Goal: Task Accomplishment & Management: Use online tool/utility

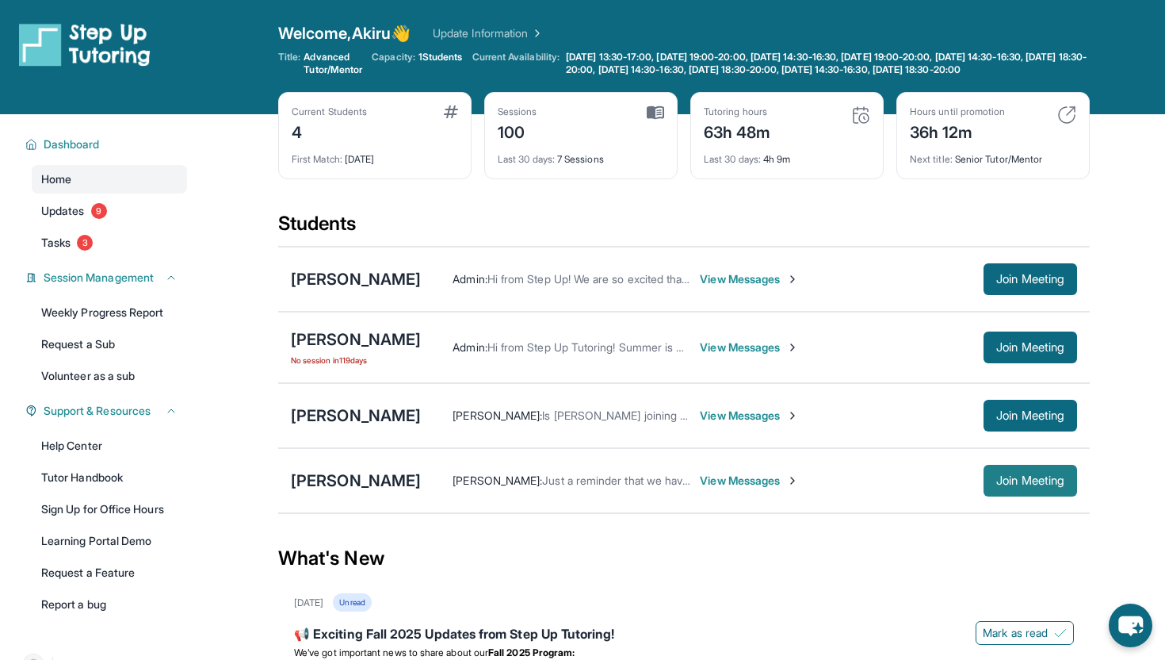
click at [990, 483] on button "Join Meeting" at bounding box center [1031, 481] width 94 height 32
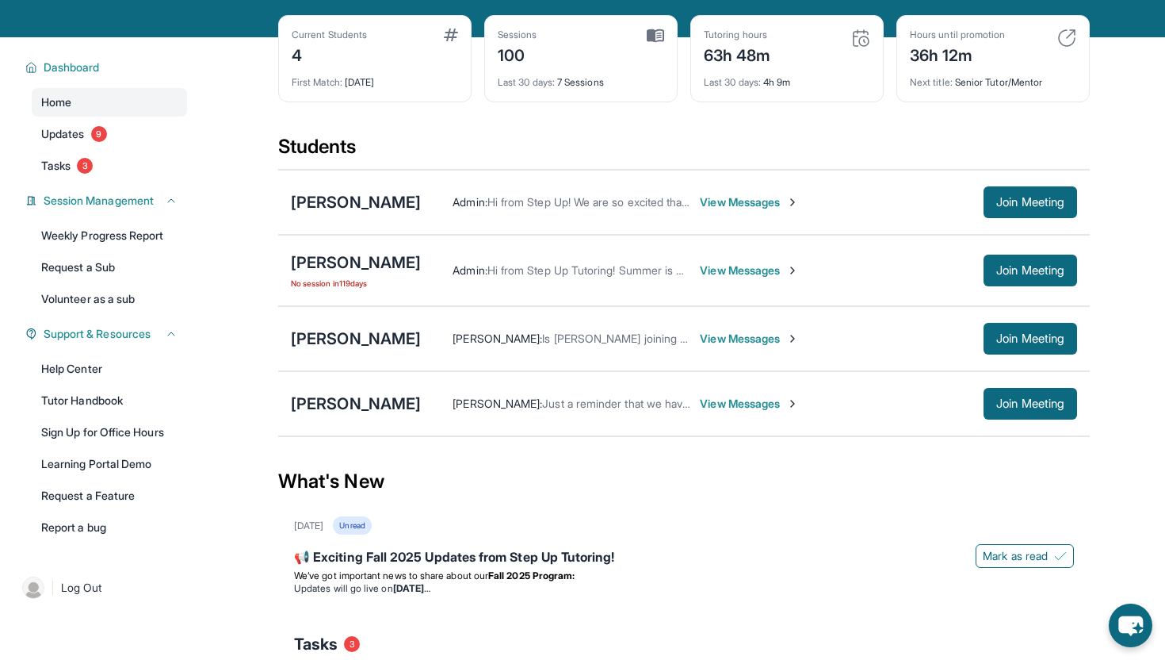
scroll to position [80, 0]
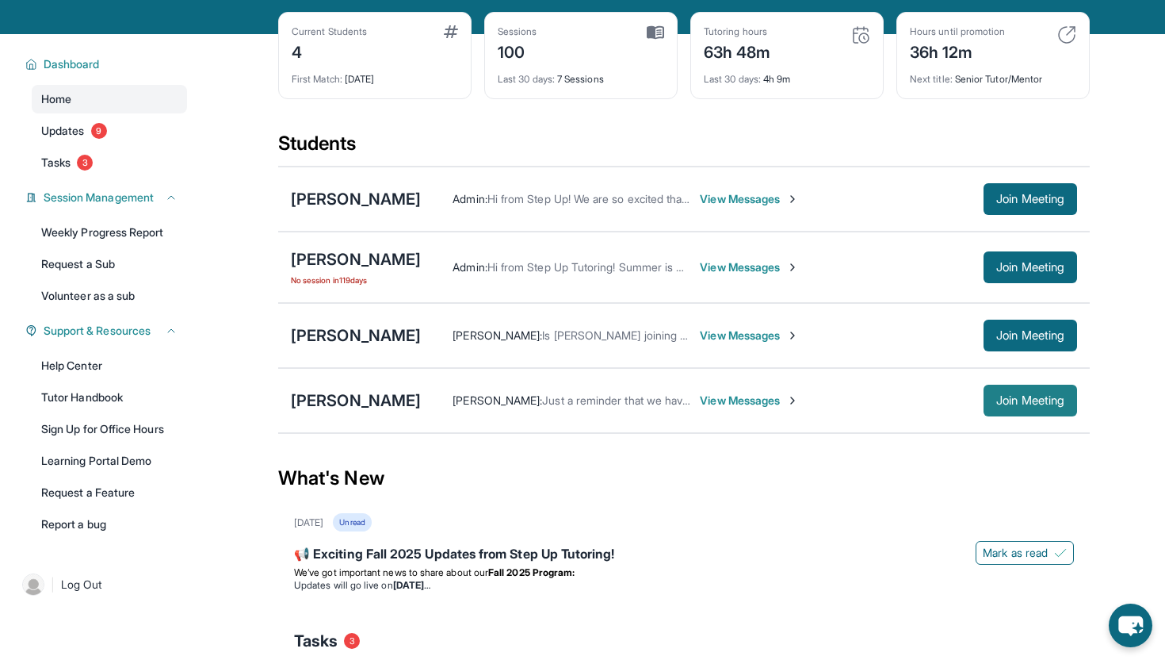
click at [984, 414] on button "Join Meeting" at bounding box center [1031, 400] width 94 height 32
click at [358, 411] on div "[PERSON_NAME]" at bounding box center [356, 400] width 130 height 22
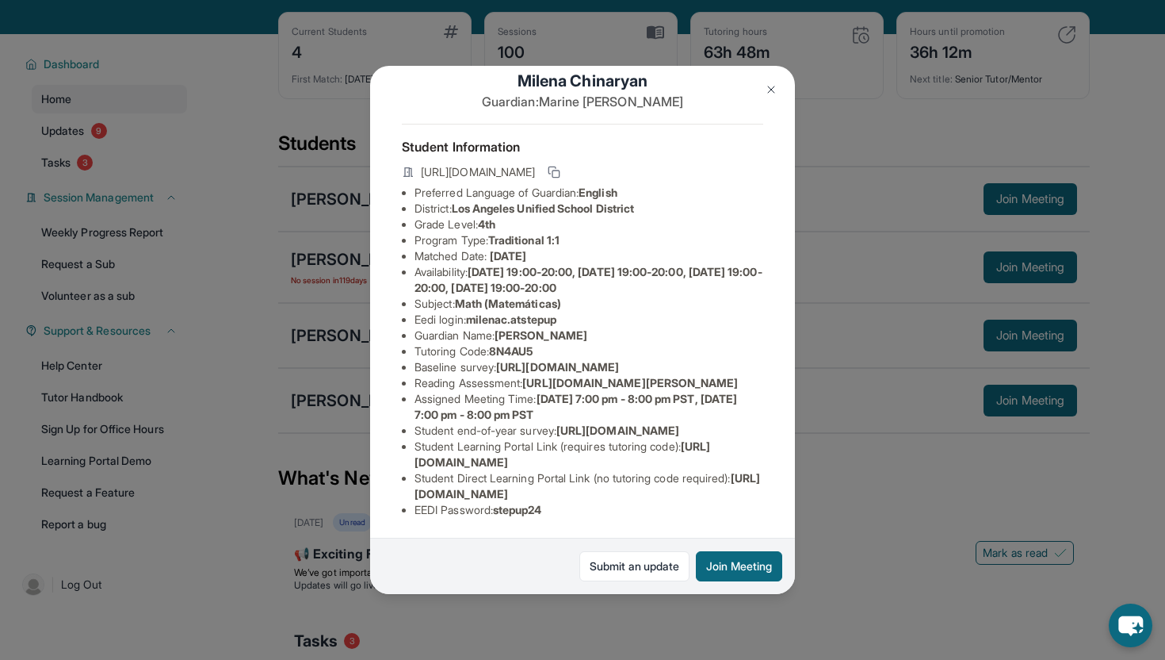
scroll to position [44, 560]
drag, startPoint x: 416, startPoint y: 365, endPoint x: 774, endPoint y: 407, distance: 359.9
click at [774, 407] on div "Milena Chinaryan Guardian: Marine Khachoyan Student Information https://student…" at bounding box center [582, 330] width 425 height 528
copy ul "https://airtable.com/apprlfn8WjpjBUn2G/shrK0QR6AaNyG5psY?prefill_Type%20of%20Fo…"
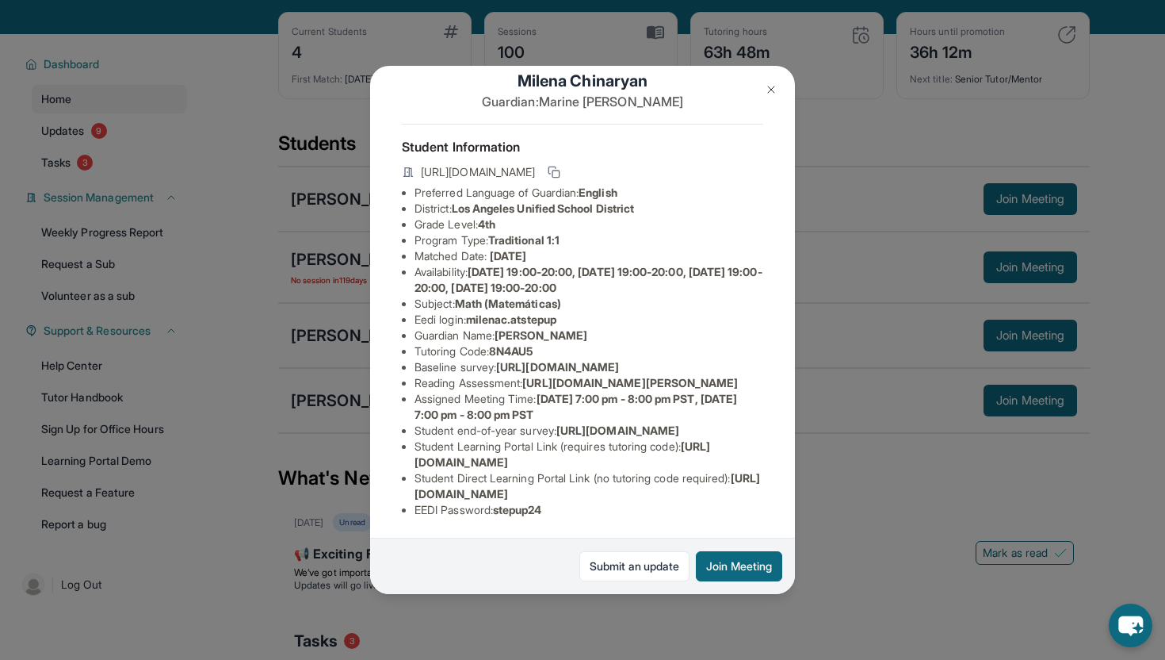
click at [496, 365] on span "https://airtable.com/apprlfn8WjpjBUn2G/shrK0QR6AaNyG5psY?prefill_Type%20of%20Fo…" at bounding box center [557, 366] width 123 height 13
drag, startPoint x: 415, startPoint y: 365, endPoint x: 808, endPoint y: 403, distance: 395.0
click at [808, 403] on div "Milena Chinaryan Guardian: Marine Khachoyan Student Information https://student…" at bounding box center [582, 330] width 1165 height 660
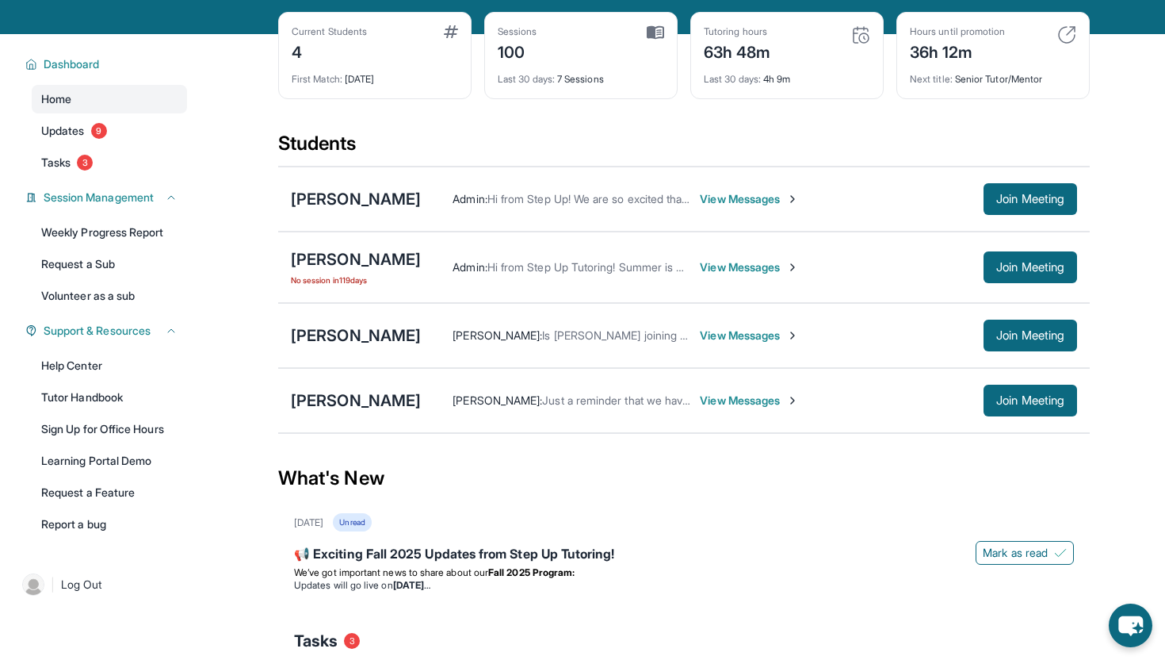
click at [363, 399] on div "Milena Chinaryan Akiru Udawattage : Just a reminder that we have a session toda…" at bounding box center [684, 400] width 812 height 65
click at [363, 406] on div "[PERSON_NAME]" at bounding box center [356, 400] width 130 height 22
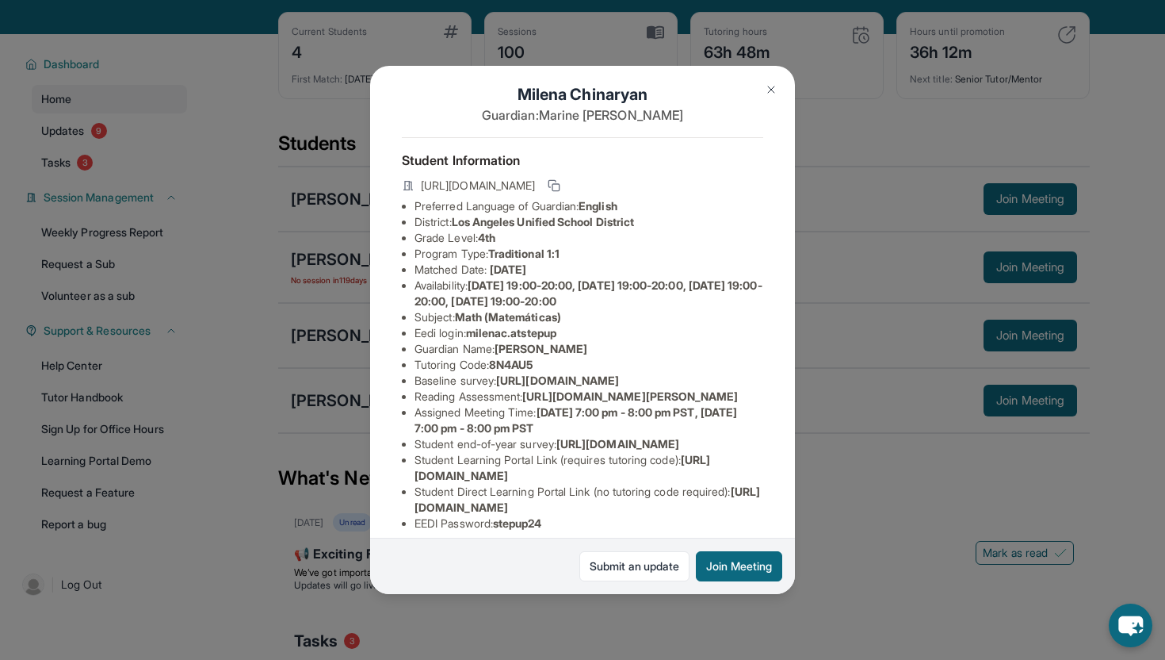
scroll to position [14, 505]
drag, startPoint x: 417, startPoint y: 398, endPoint x: 735, endPoint y: 426, distance: 319.1
click at [619, 387] on span "https://airtable.com/apprlfn8WjpjBUn2G/shrK0QR6AaNyG5psY?prefill_Type%20of%20Fo…" at bounding box center [557, 379] width 123 height 13
copy span "https://airtable.com/apprlfn8WjpjBUn2G/shrK0QR6AaNyG5psY?prefill_Type%20of%20Fo…"
click at [515, 399] on div "Milena Chinaryan Guardian: Marine Khachoyan Student Information https://student…" at bounding box center [582, 330] width 425 height 528
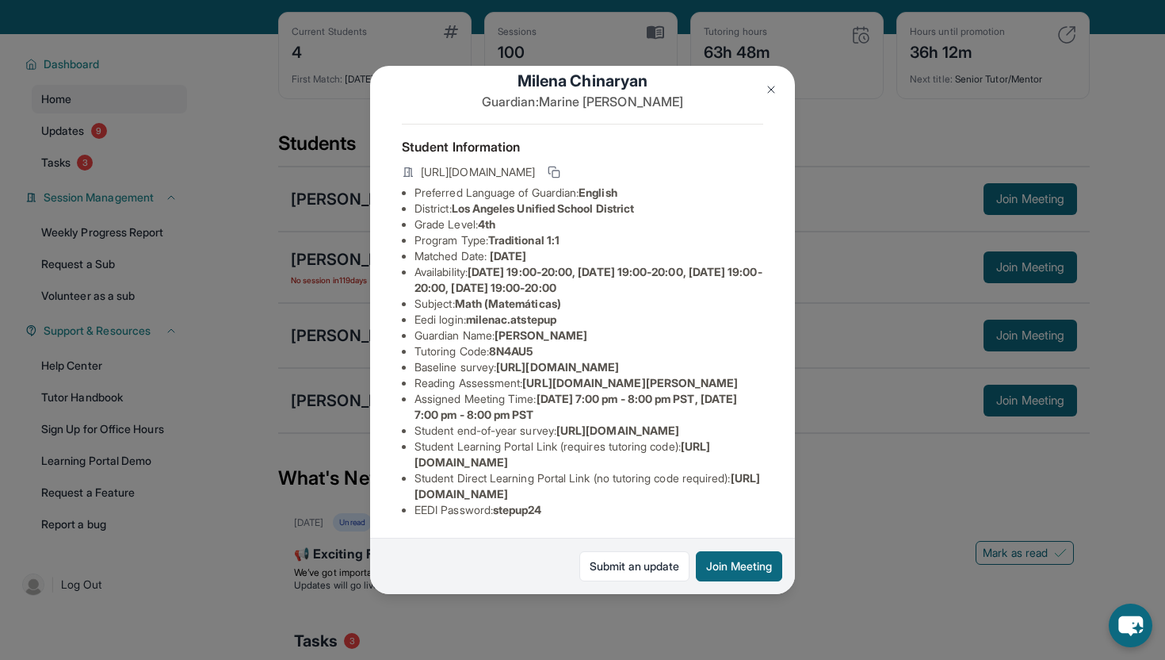
scroll to position [90, 0]
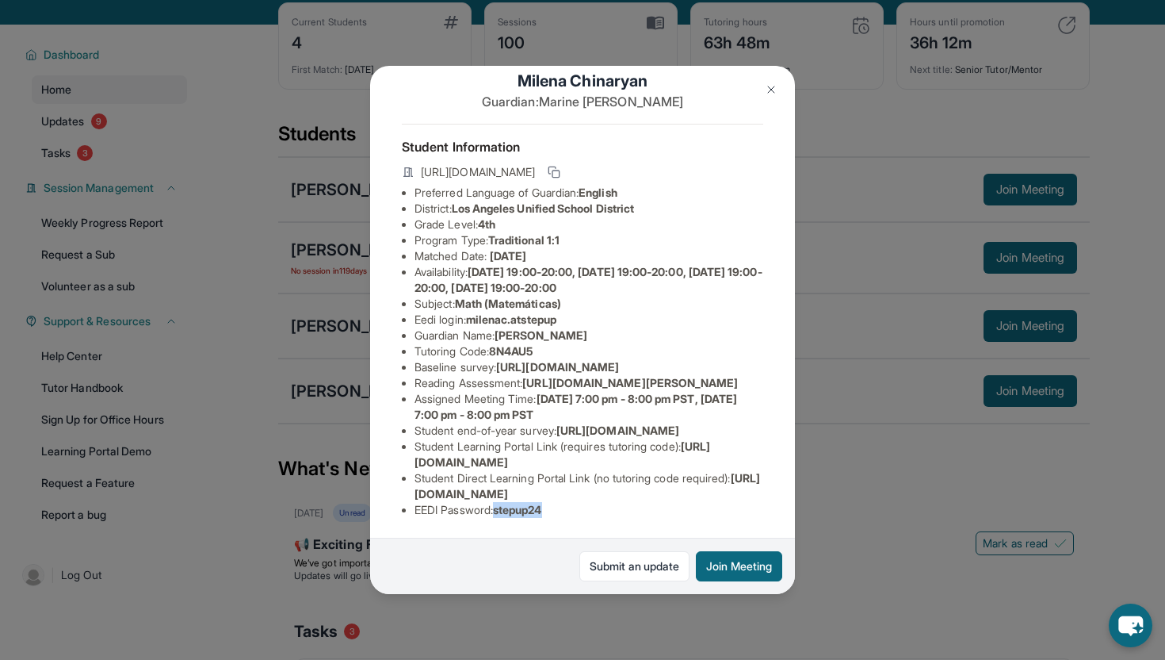
drag, startPoint x: 502, startPoint y: 508, endPoint x: 553, endPoint y: 507, distance: 51.5
click at [554, 507] on li "EEDI Password : stepup24" at bounding box center [589, 510] width 349 height 16
copy span "stepup24"
drag, startPoint x: 475, startPoint y: 250, endPoint x: 569, endPoint y: 249, distance: 94.3
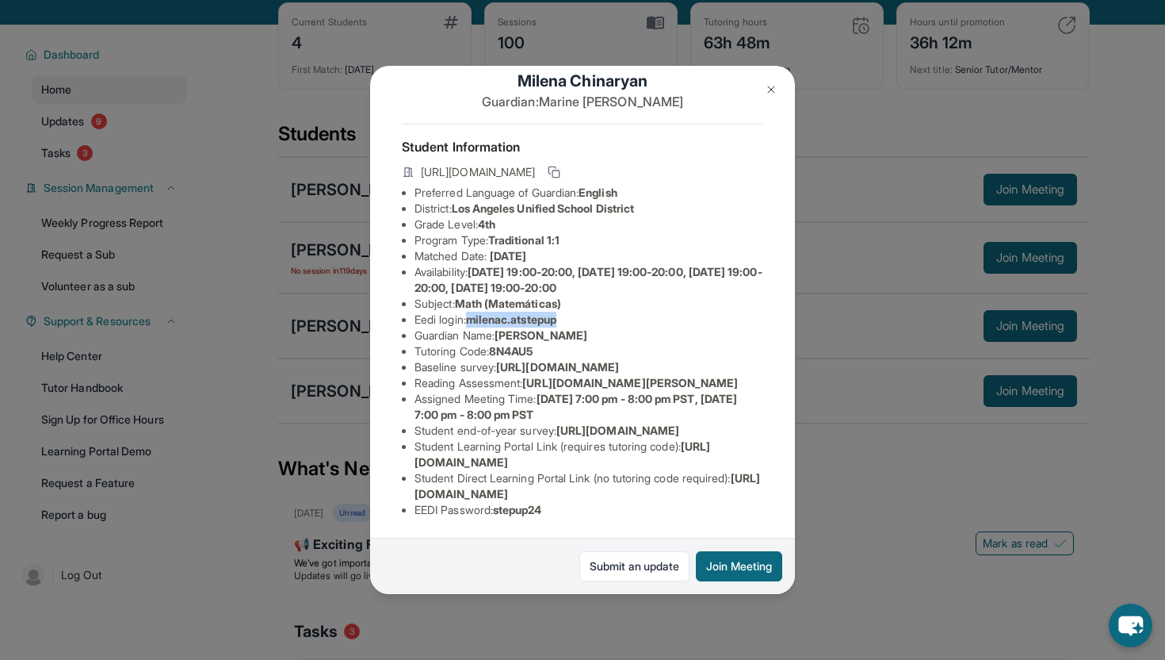
click at [569, 312] on li "Eedi login : milenac.atstepup" at bounding box center [589, 320] width 349 height 16
copy span "milenac.atstepup"
